Goal: Transaction & Acquisition: Purchase product/service

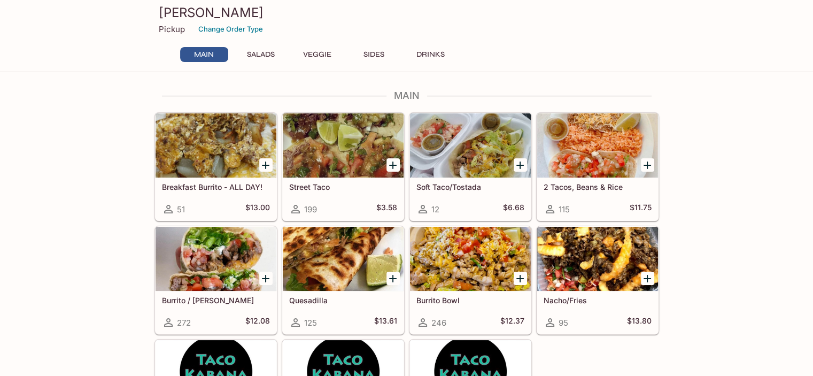
click at [374, 46] on div "Taco Kabana Pickup Change Order Type Main Salads Veggie Sides Drinks" at bounding box center [406, 34] width 513 height 68
click at [374, 48] on button "Sides" at bounding box center [374, 54] width 48 height 15
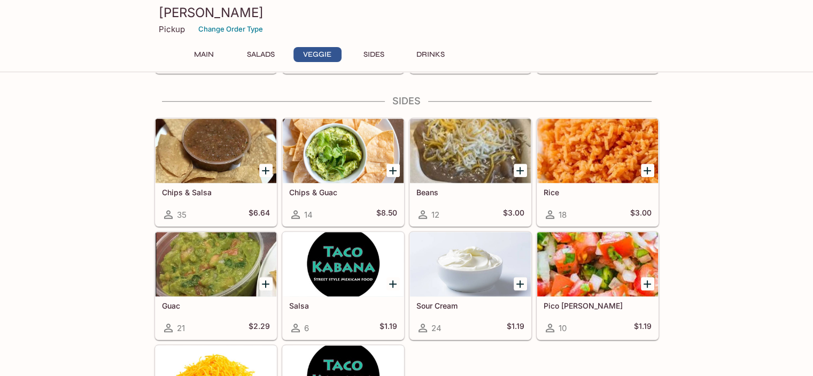
scroll to position [795, 0]
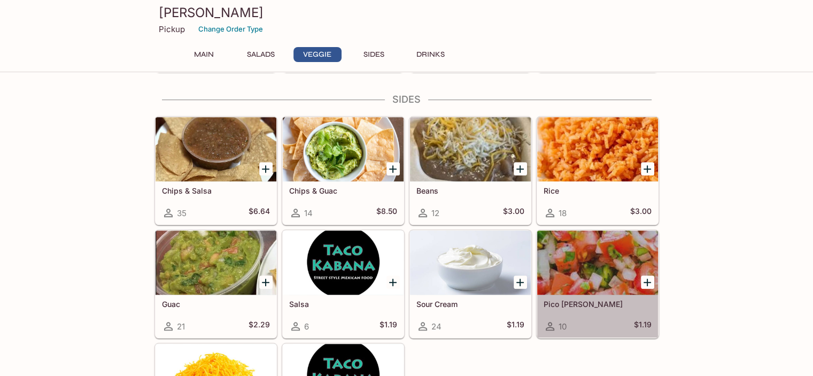
click at [615, 285] on div at bounding box center [597, 262] width 121 height 64
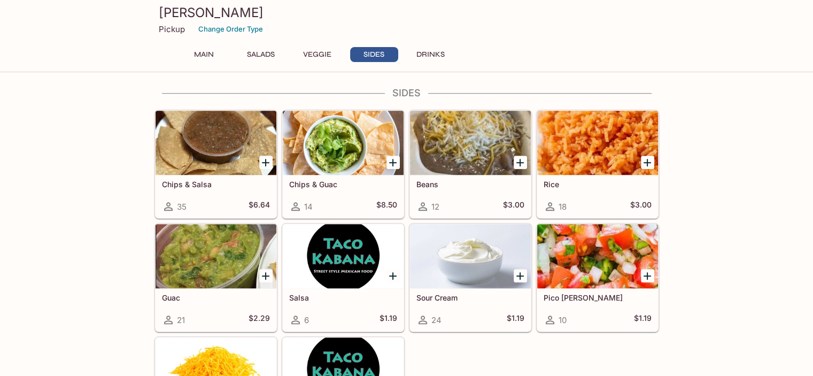
scroll to position [827, 0]
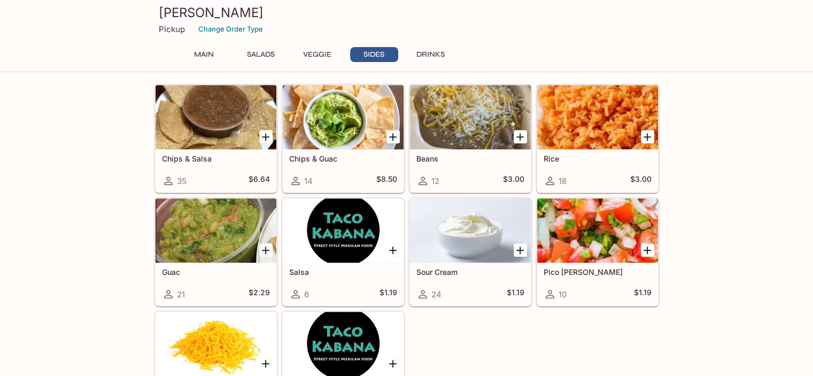
click at [266, 133] on icon "Add Chips & Salsa" at bounding box center [265, 136] width 7 height 7
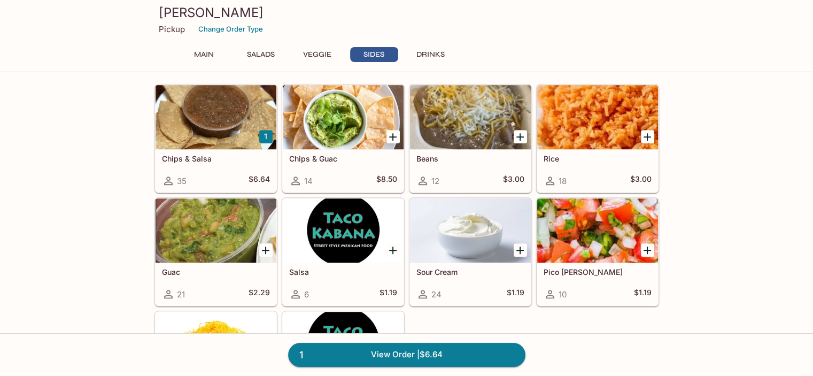
click at [646, 247] on icon "Add Pico de Gallo" at bounding box center [647, 250] width 13 height 13
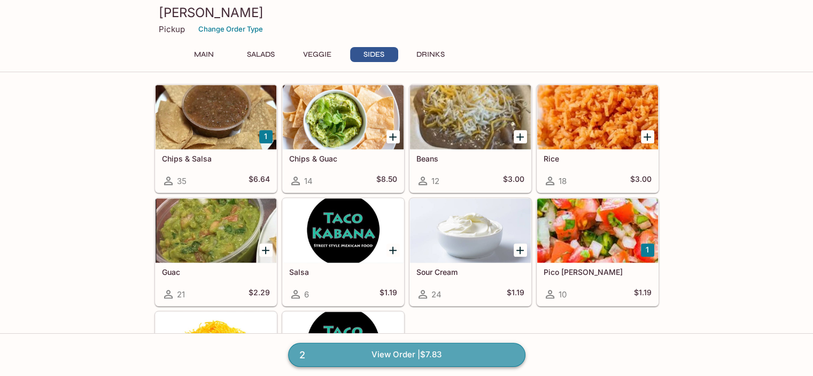
click at [475, 351] on link "2 View Order | $7.83" at bounding box center [406, 355] width 237 height 24
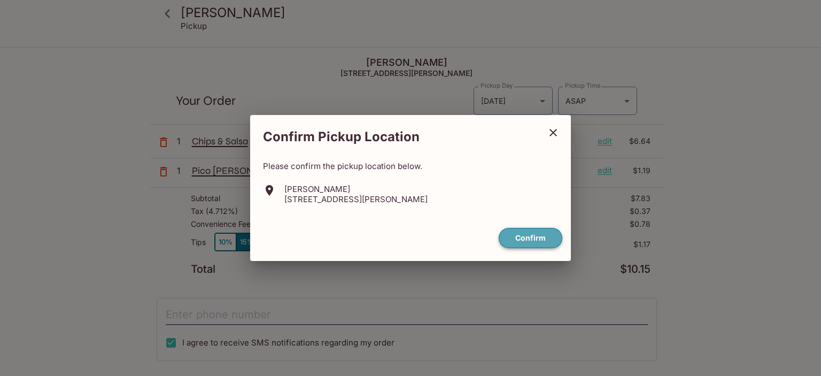
click at [514, 234] on button "Confirm" at bounding box center [531, 238] width 64 height 21
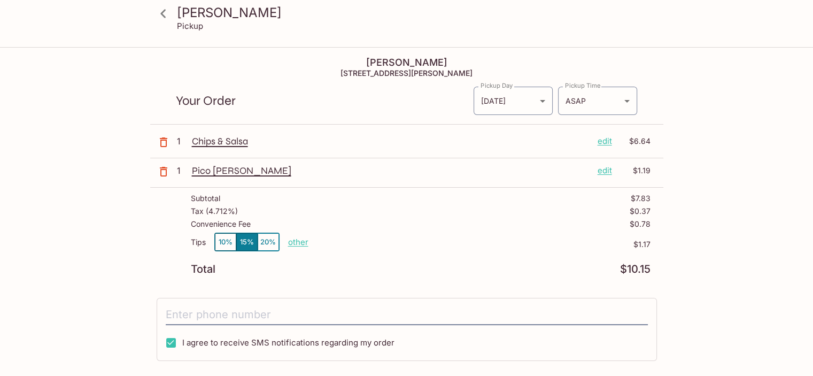
click at [299, 239] on p "other" at bounding box center [298, 242] width 20 height 10
drag, startPoint x: 376, startPoint y: 239, endPoint x: 358, endPoint y: 239, distance: 18.2
click at [358, 239] on input "1.17" at bounding box center [360, 242] width 34 height 12
type input "0.00"
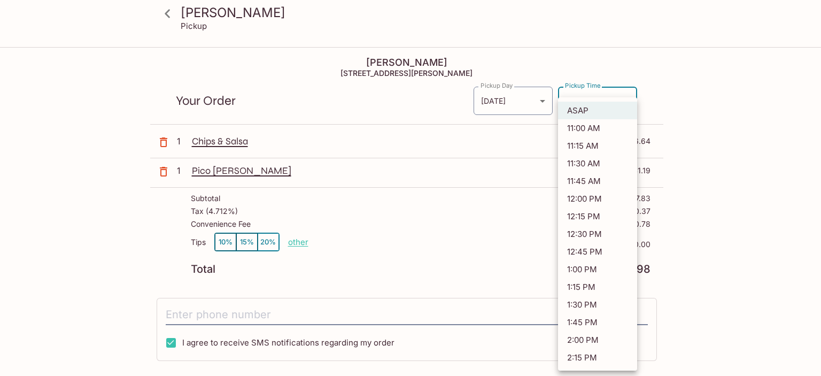
click at [624, 102] on body "Taco Kabana Pickup Taco Kabana [STREET_ADDRESS][PERSON_NAME] Your Order Pickup …" at bounding box center [410, 236] width 821 height 376
click at [580, 129] on li "11:00 AM" at bounding box center [597, 128] width 79 height 18
type input "[DATE]T21:00:38.000000Z"
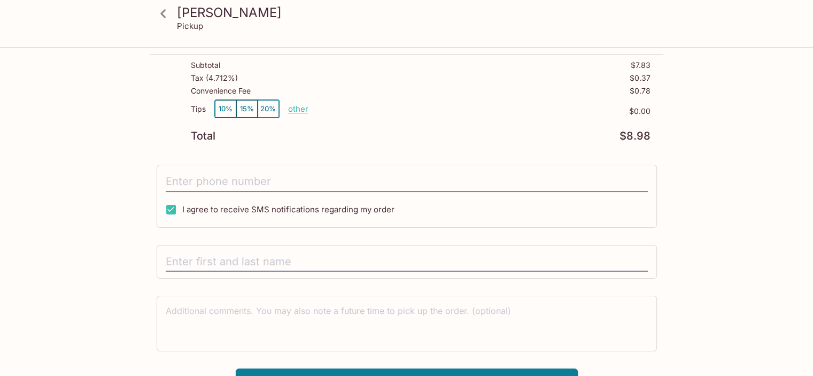
scroll to position [150, 0]
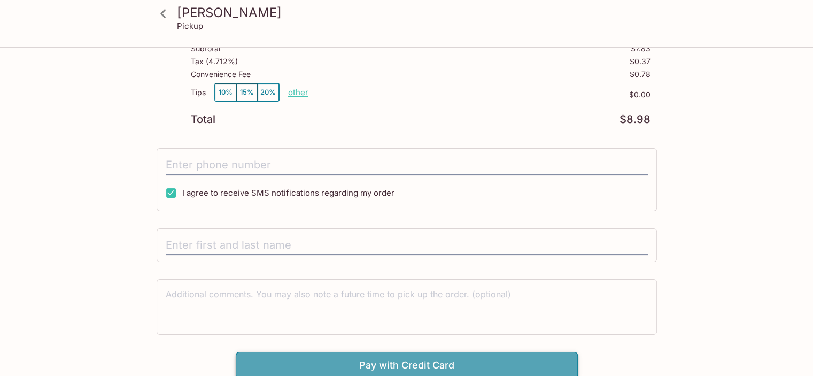
click at [485, 356] on button "Pay with Credit Card" at bounding box center [407, 365] width 342 height 27
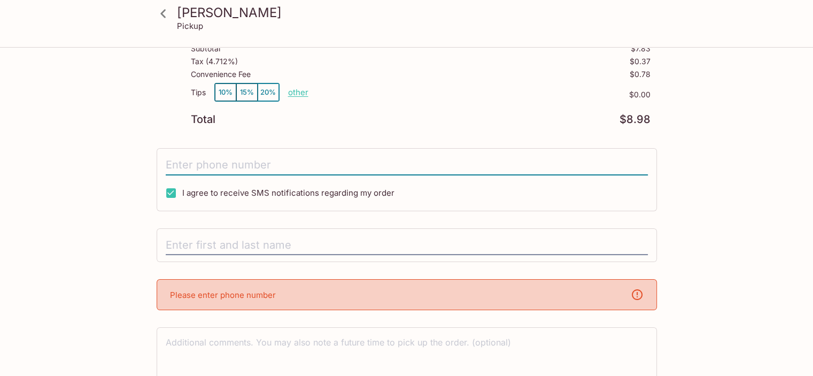
click at [313, 158] on input "tel" at bounding box center [407, 165] width 482 height 20
click at [390, 159] on input "tel" at bounding box center [407, 165] width 482 height 20
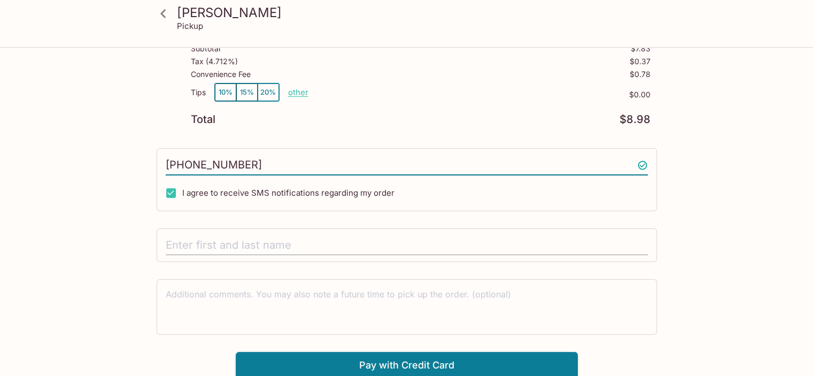
type input "[PHONE_NUMBER]"
click at [377, 235] on input "text" at bounding box center [407, 245] width 482 height 20
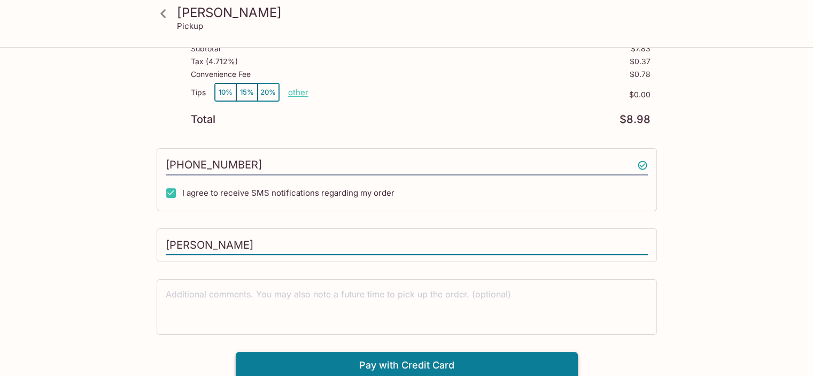
type input "[PERSON_NAME]"
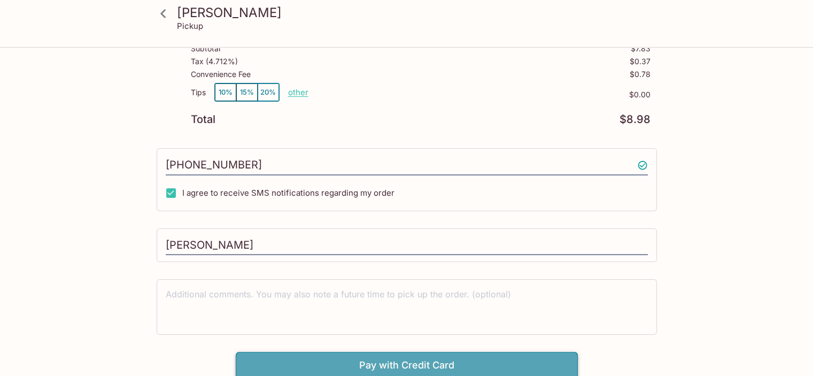
click at [455, 357] on button "Pay with Credit Card" at bounding box center [407, 365] width 342 height 27
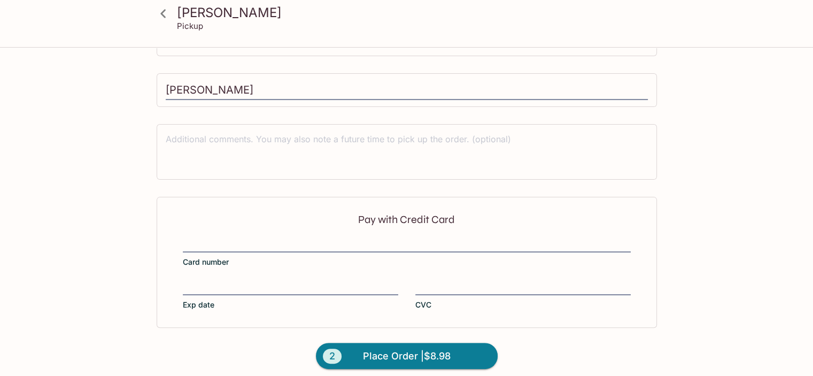
scroll to position [310, 0]
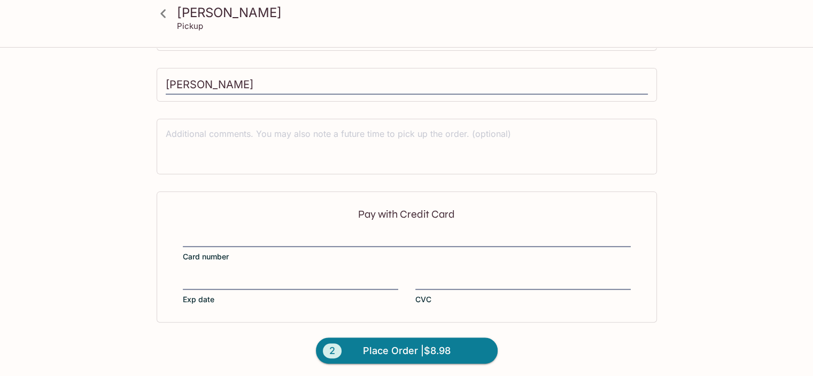
click at [471, 228] on div "Pay with Credit Card Card number Exp date CVC" at bounding box center [407, 256] width 500 height 130
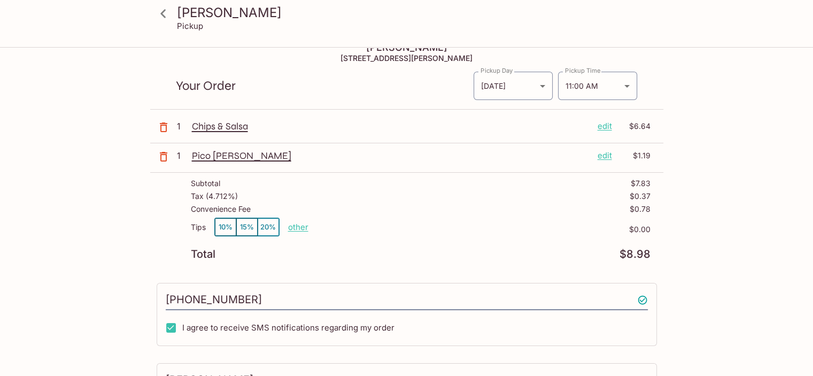
scroll to position [0, 0]
